Goal: Find specific page/section

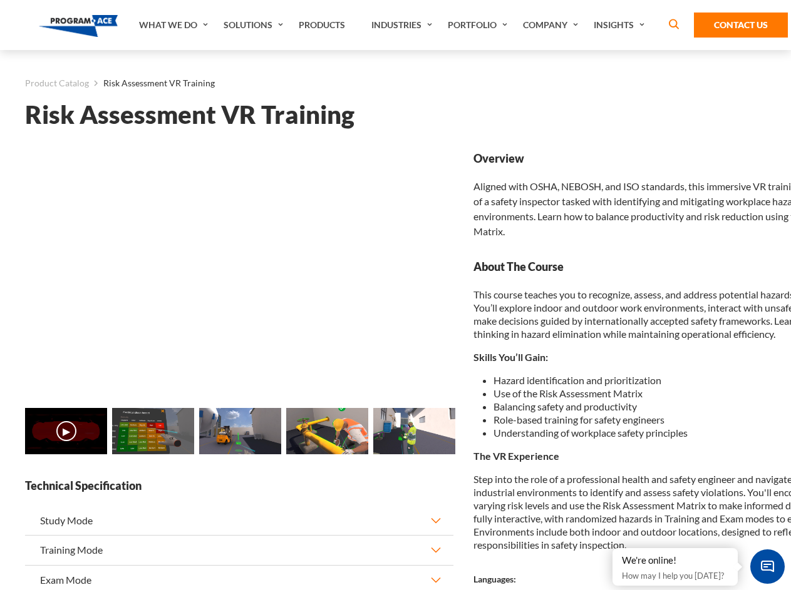
click at [255, 25] on link "Solutions" at bounding box center [254, 25] width 75 height 50
click at [0, 0] on div "AI & Computer Vision Solutions Computer Vision Quality Control AI tools for fas…" at bounding box center [0, 0] width 0 height 0
click at [0, 0] on div "AI & Computer Vision Solutions Virtual Training Solutions Virtual Tour Solution…" at bounding box center [0, 0] width 0 height 0
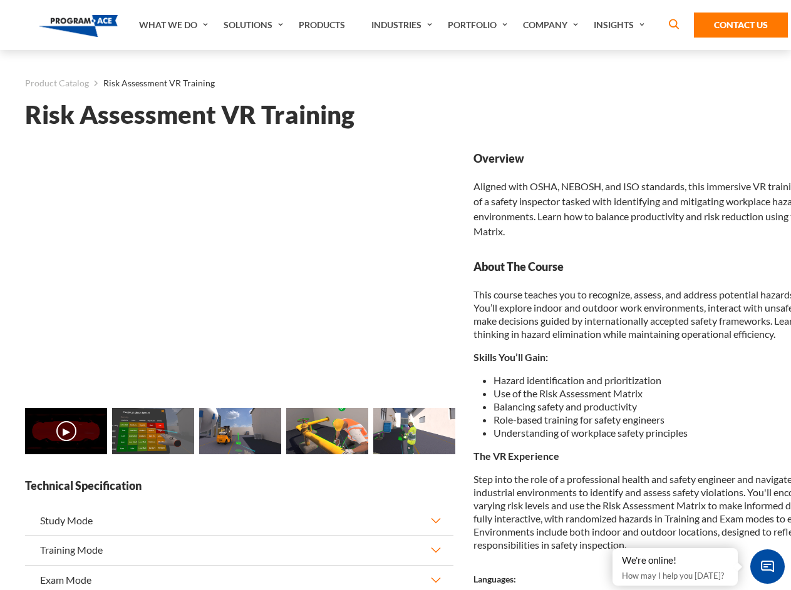
click at [0, 0] on div "AI & Computer Vision Solutions Virtual Training Solutions Virtual Tour Solution…" at bounding box center [0, 0] width 0 height 0
click at [0, 0] on div "AI & Computer Vision Solutions Computer Vision Quality Control AI tools for fas…" at bounding box center [0, 0] width 0 height 0
